Goal: Find specific page/section: Find specific page/section

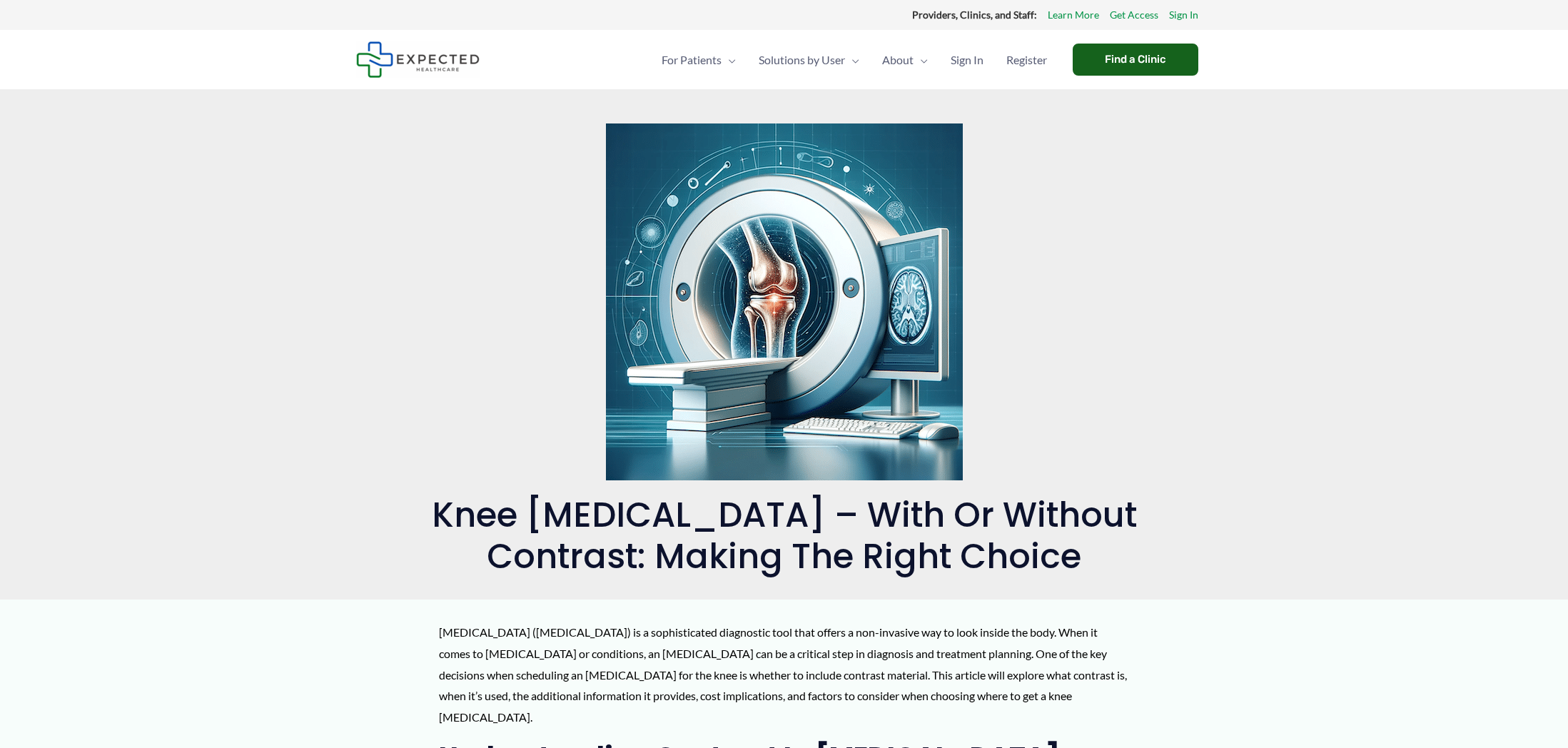
click at [1124, 60] on div "Find a Clinic" at bounding box center [1136, 59] width 125 height 32
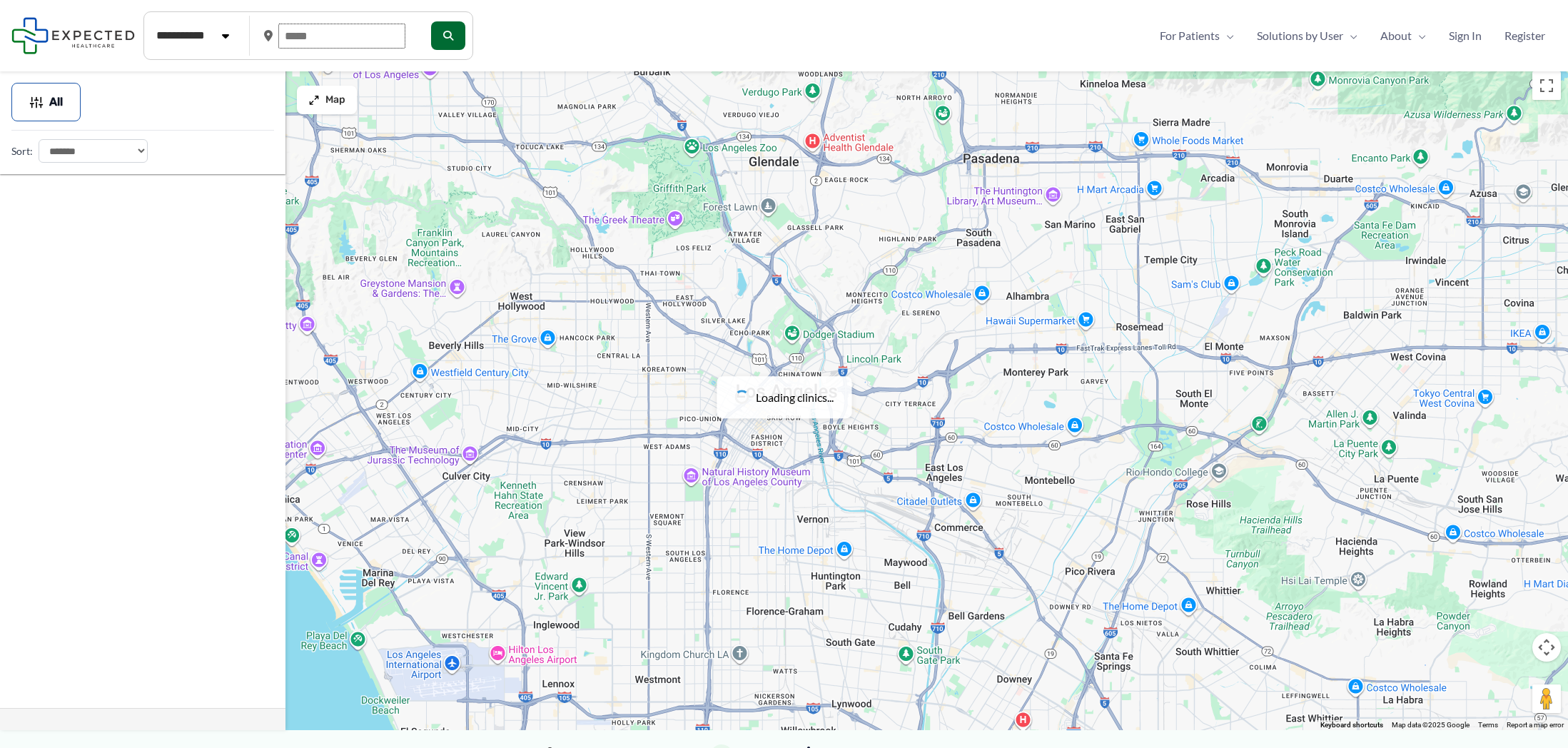
drag, startPoint x: 291, startPoint y: 33, endPoint x: 348, endPoint y: 35, distance: 57.0
click at [348, 35] on input "text" at bounding box center [341, 36] width 127 height 25
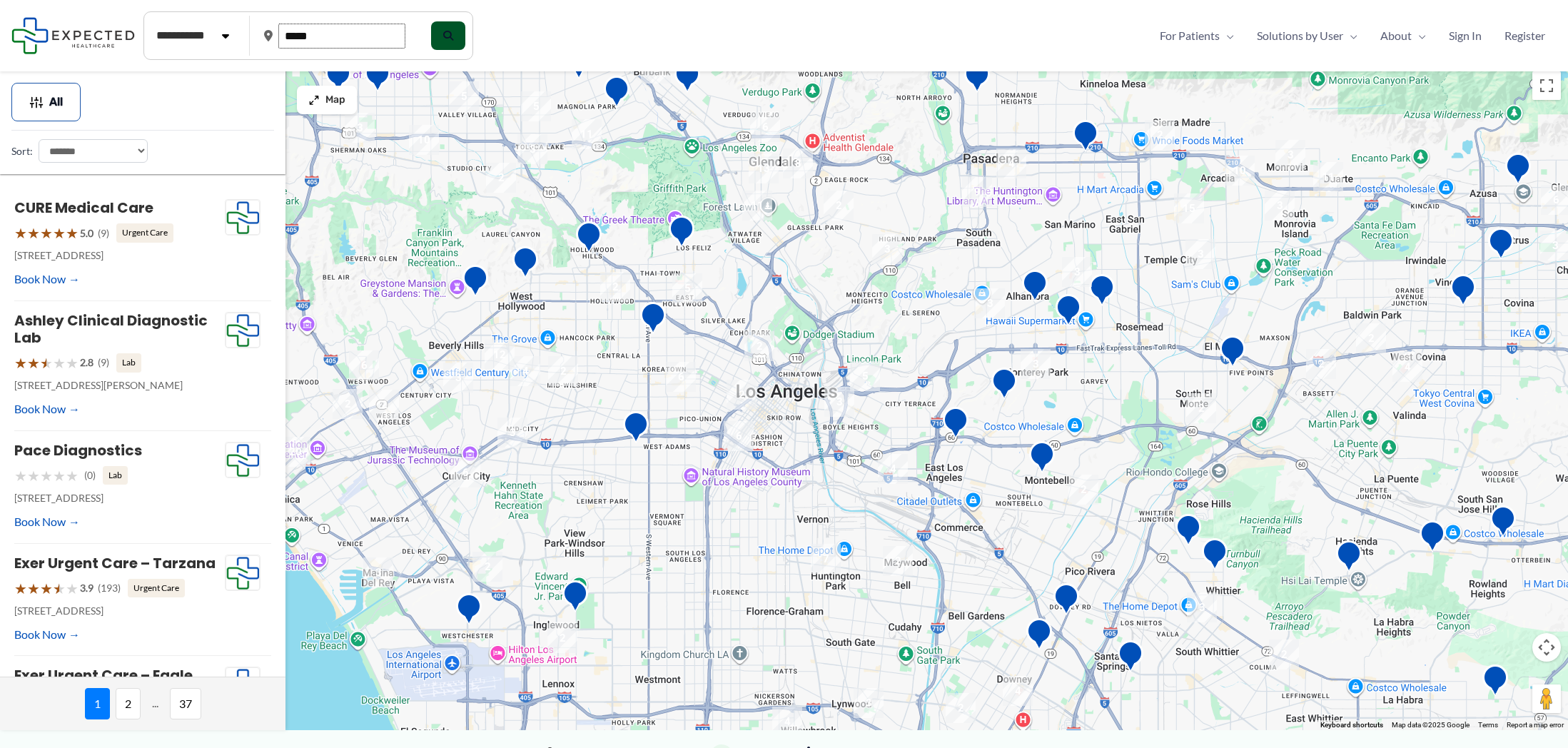
type input "*****"
click at [452, 40] on span "submit" at bounding box center [446, 36] width 10 height 11
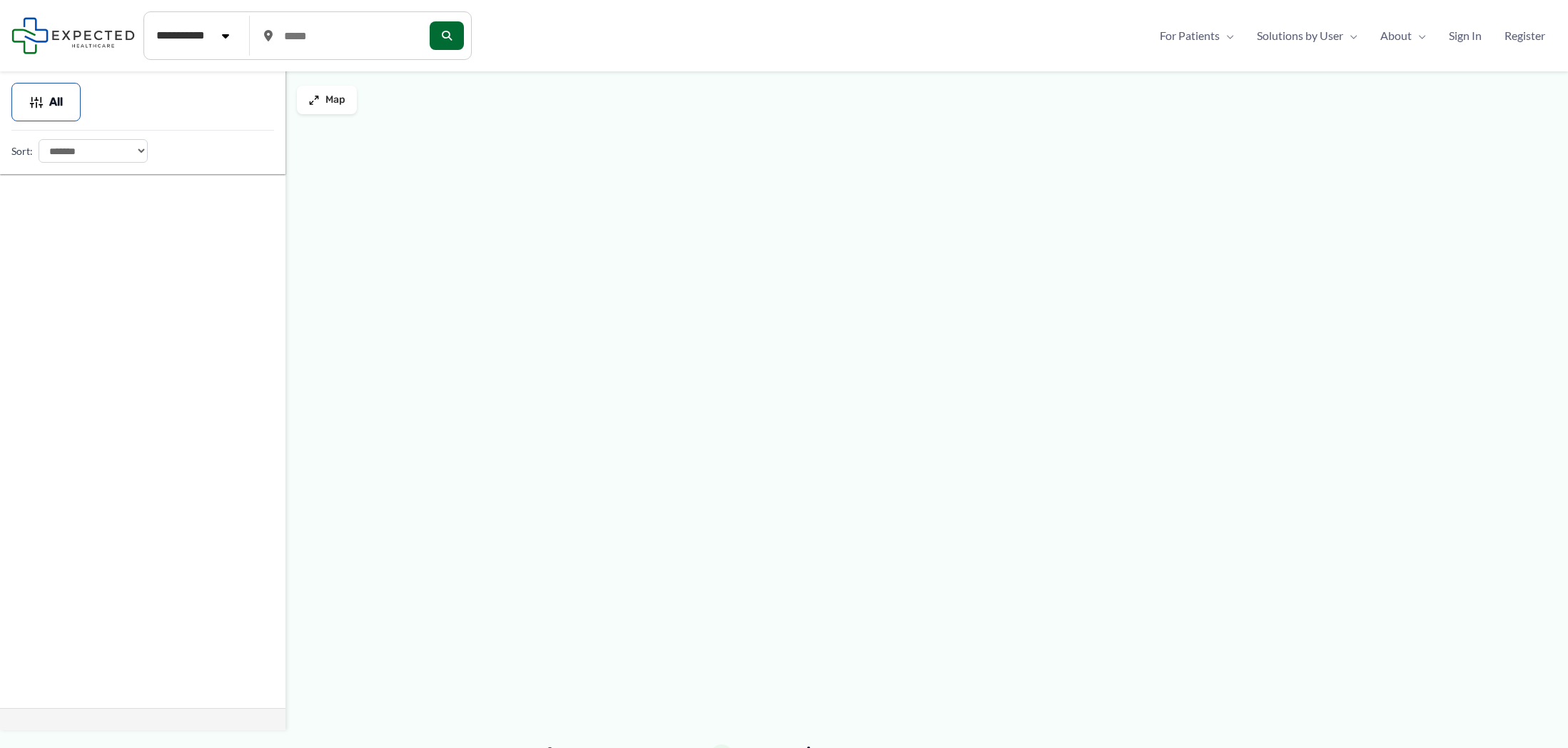
type input "*****"
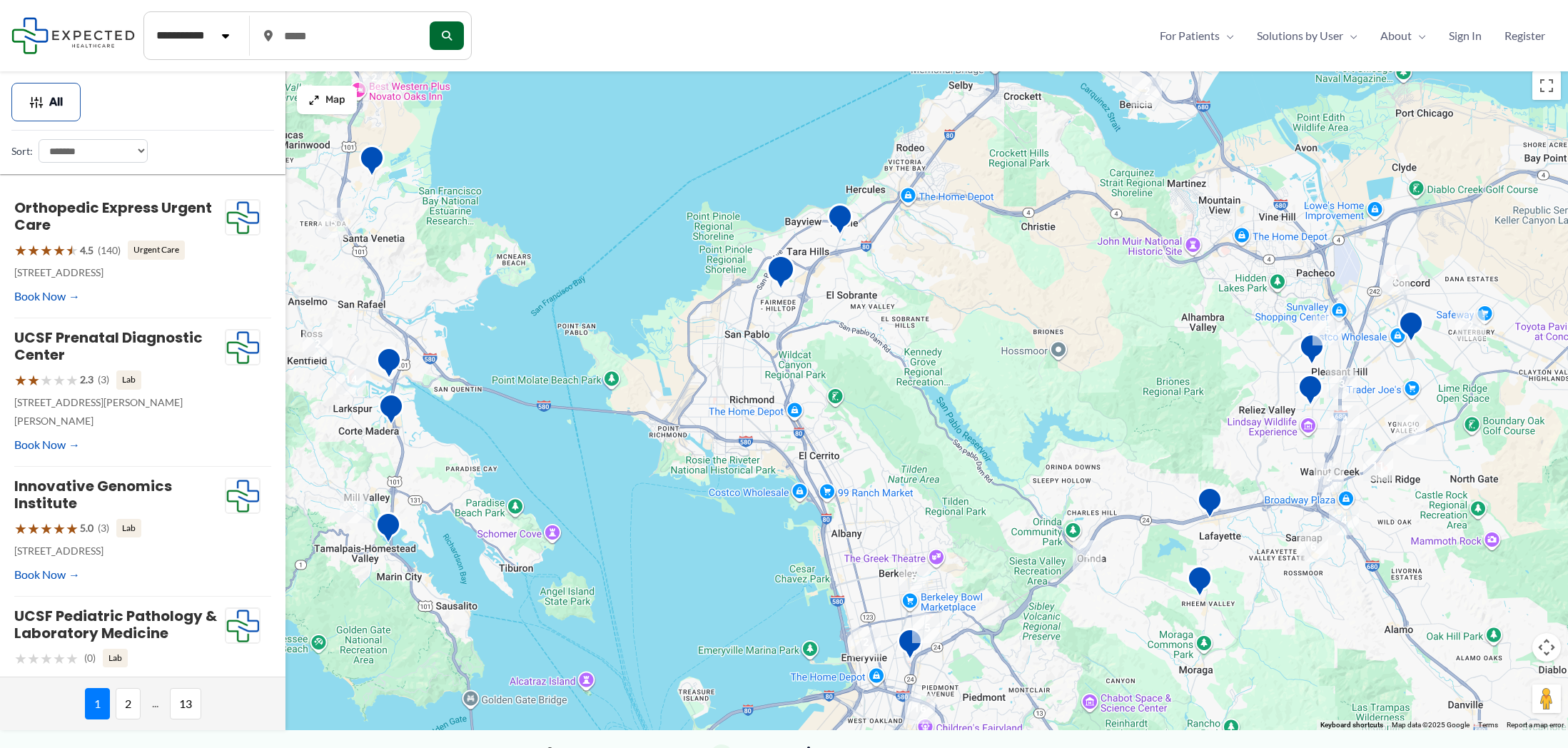
click at [780, 275] on img "Hilltop Imaging &#038; Diagnostic Center" at bounding box center [780, 274] width 29 height 40
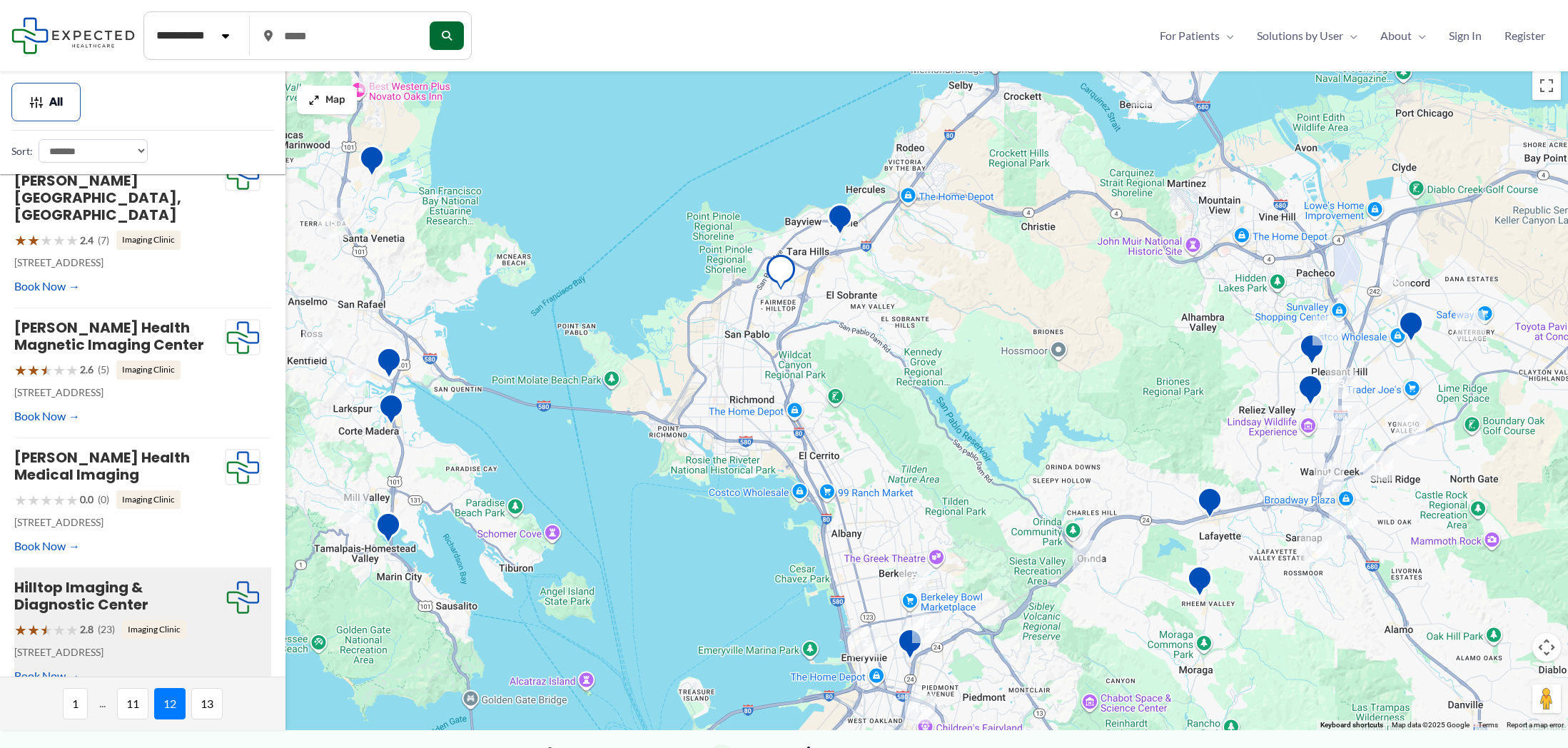
scroll to position [48, 0]
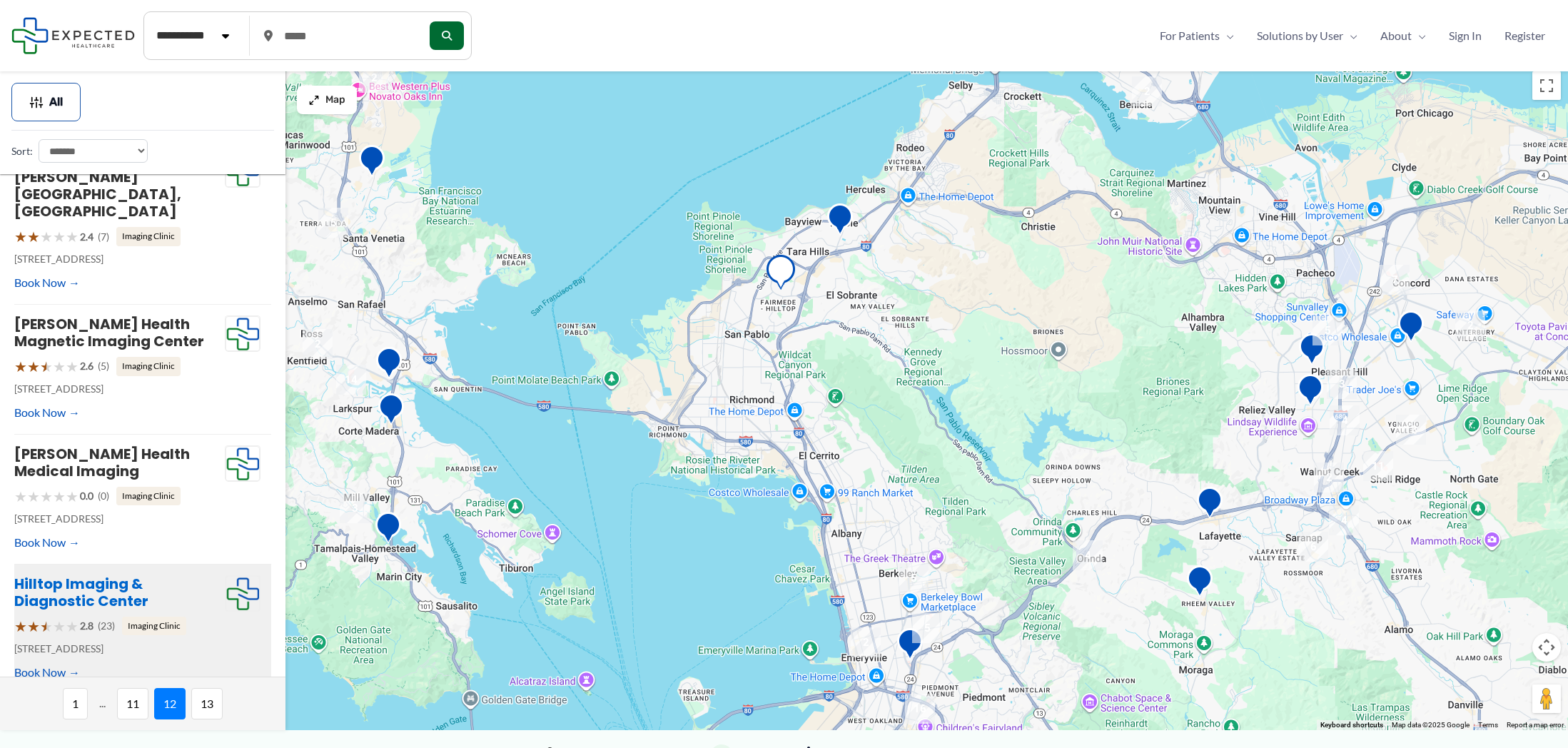
click at [63, 573] on link "Hilltop Imaging & Diagnostic Center" at bounding box center [82, 592] width 134 height 37
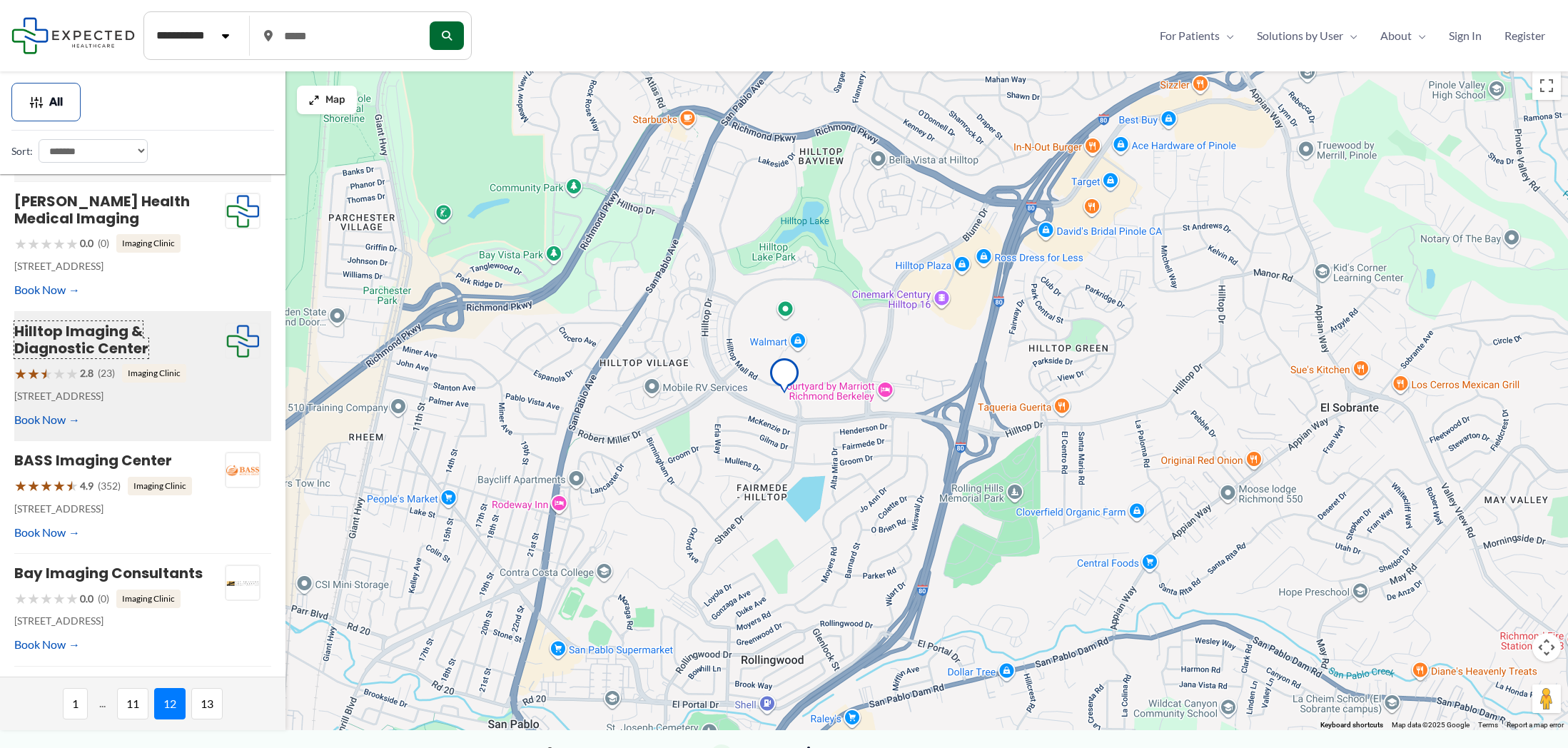
scroll to position [303, 0]
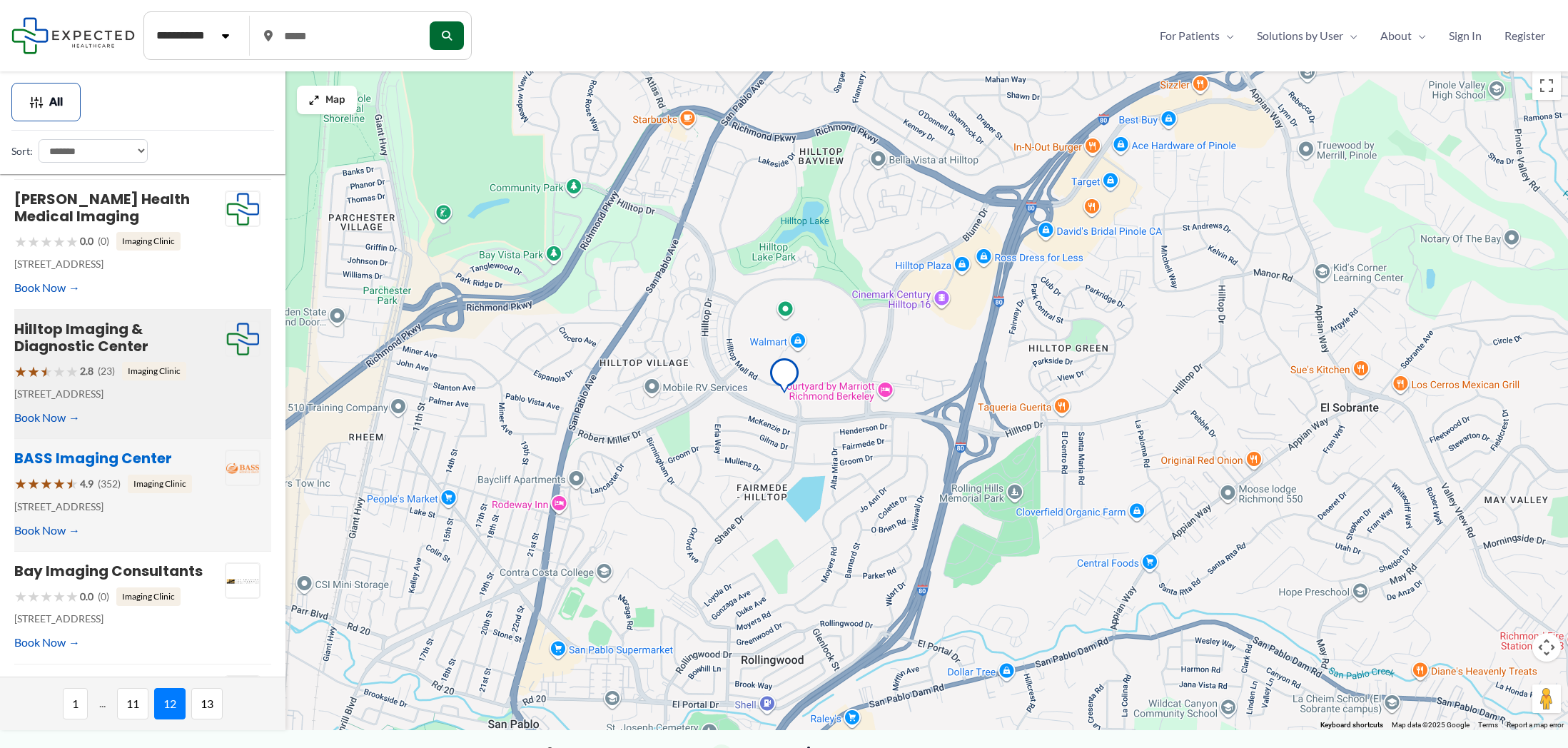
click at [48, 448] on link "BASS Imaging Center" at bounding box center [93, 458] width 157 height 20
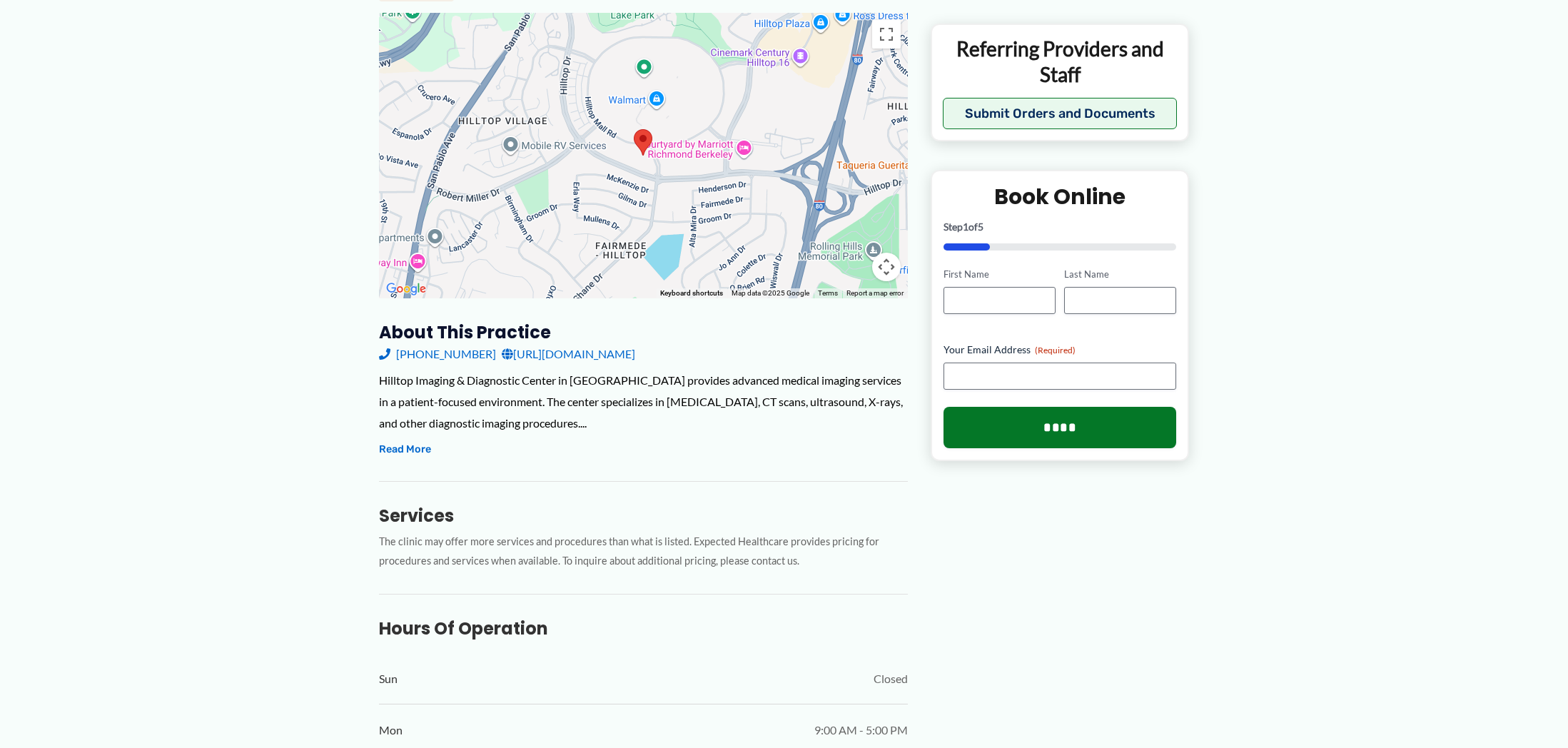
scroll to position [198, 0]
click at [409, 440] on button "Read More" at bounding box center [405, 447] width 52 height 17
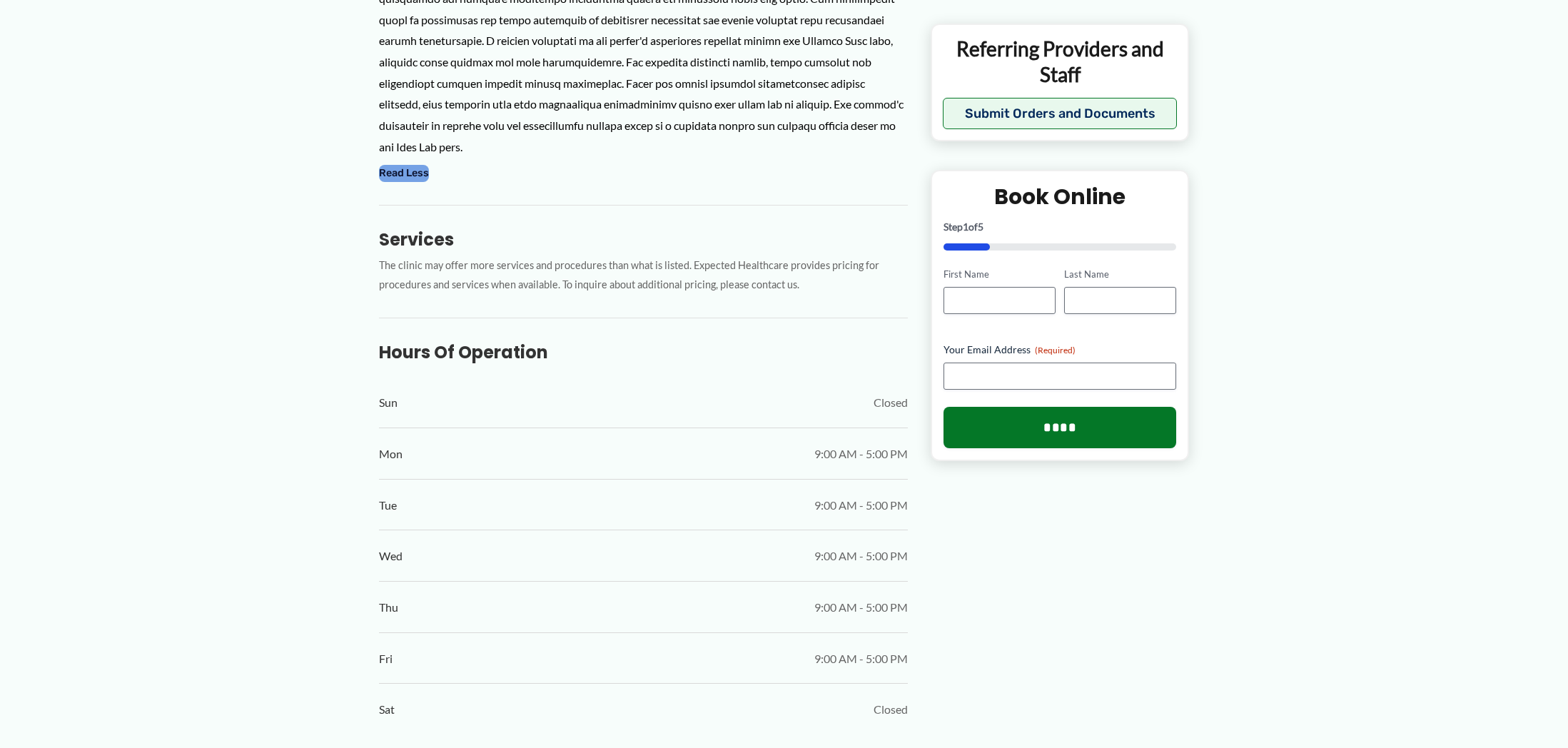
scroll to position [0, 0]
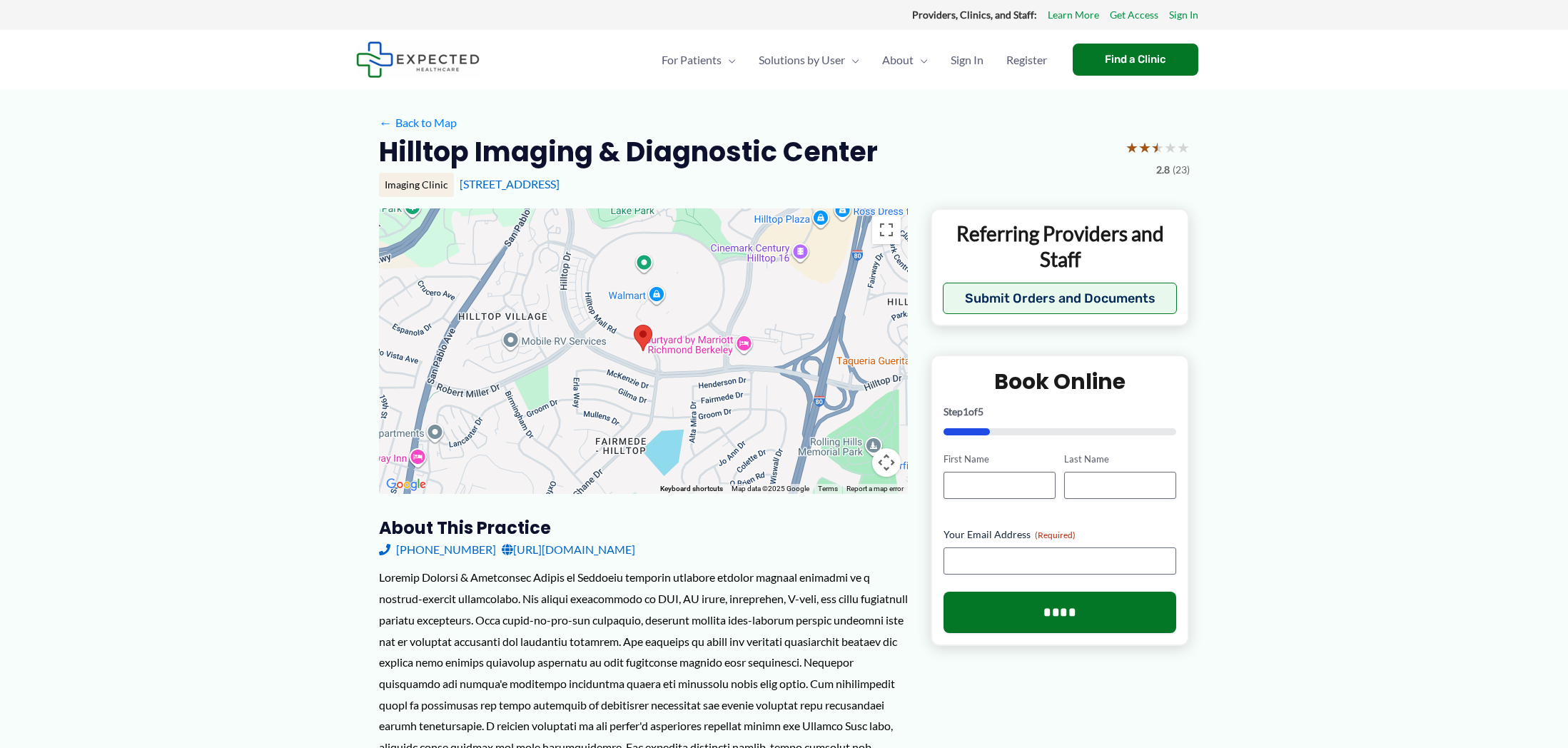
click at [1181, 170] on span "(23)" at bounding box center [1181, 169] width 17 height 18
